Goal: Task Accomplishment & Management: Use online tool/utility

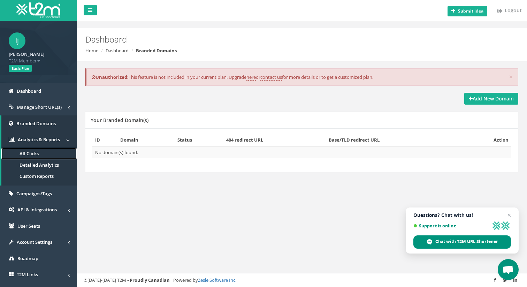
click at [33, 156] on span "All Clicks" at bounding box center [29, 153] width 19 height 6
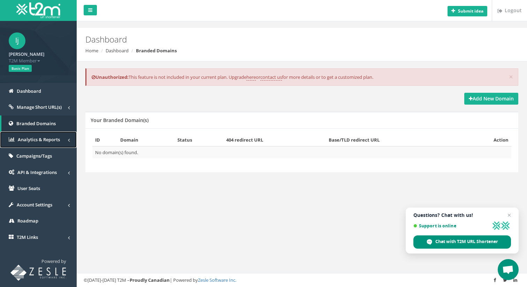
click at [18, 140] on span "Analytics & Reports" at bounding box center [39, 139] width 42 height 6
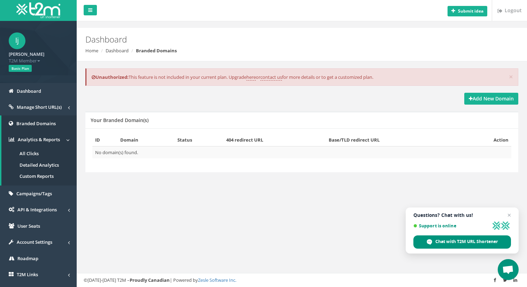
click at [29, 153] on span "All Clicks" at bounding box center [29, 153] width 19 height 6
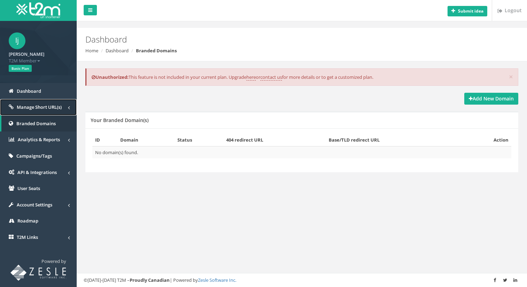
click at [31, 110] on link "Manage Short URL(s)" at bounding box center [38, 107] width 77 height 16
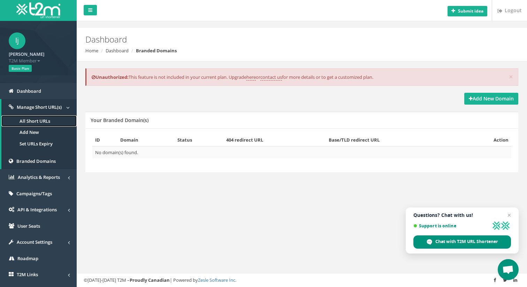
click at [34, 119] on link "All Short URLs" at bounding box center [38, 121] width 75 height 12
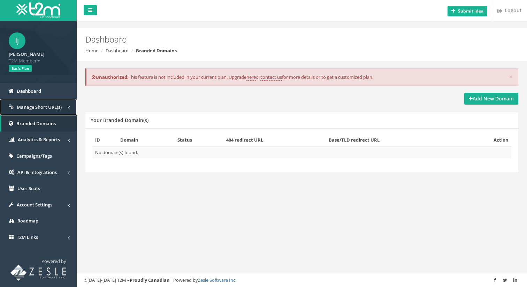
click at [45, 102] on link "Manage Short URL(s)" at bounding box center [38, 107] width 77 height 16
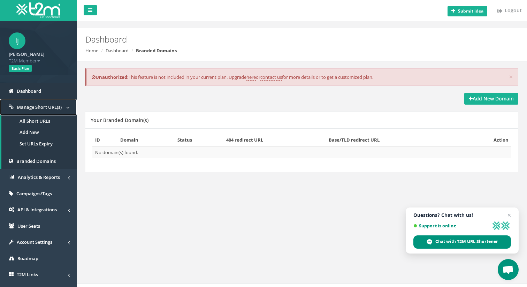
scroll to position [31, 0]
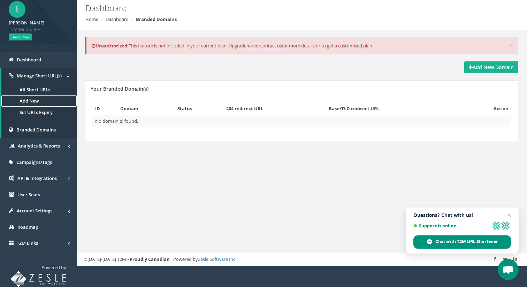
click at [38, 102] on link "Add New" at bounding box center [38, 101] width 75 height 12
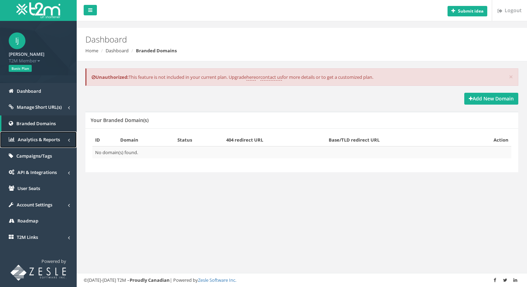
click at [43, 138] on span "Analytics & Reports" at bounding box center [39, 139] width 42 height 6
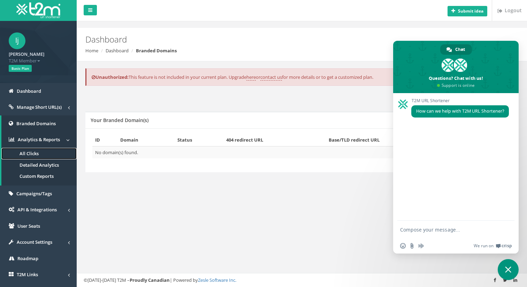
click at [39, 152] on link "All Clicks" at bounding box center [38, 154] width 75 height 12
